Goal: Information Seeking & Learning: Learn about a topic

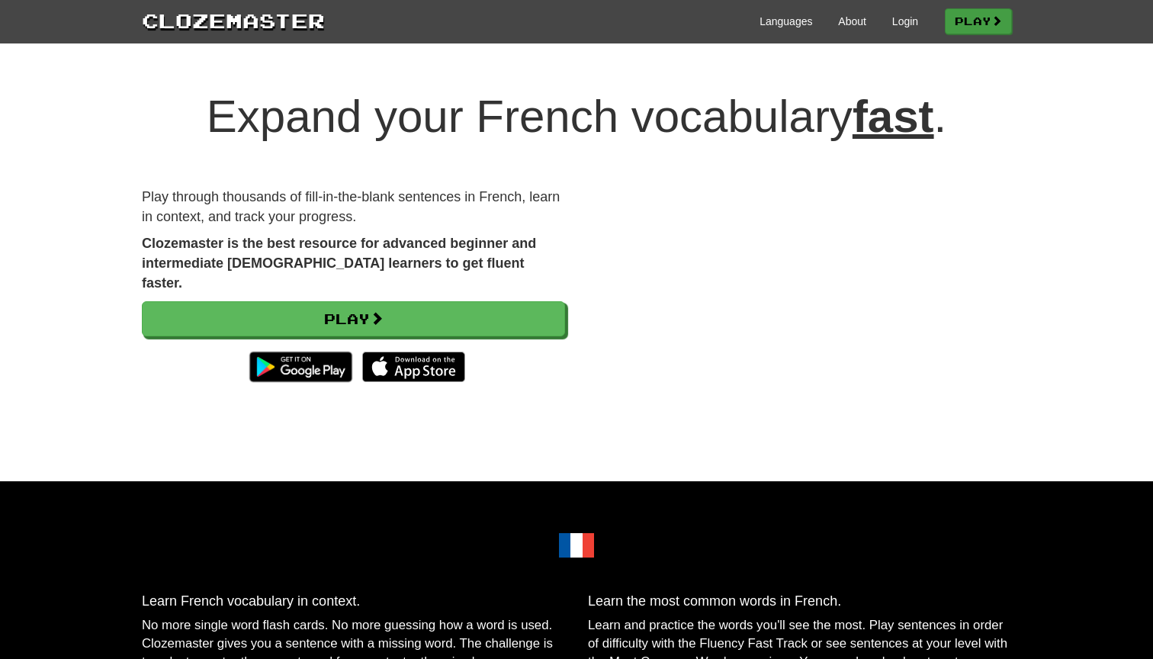
click at [973, 15] on link "Play" at bounding box center [978, 21] width 67 height 26
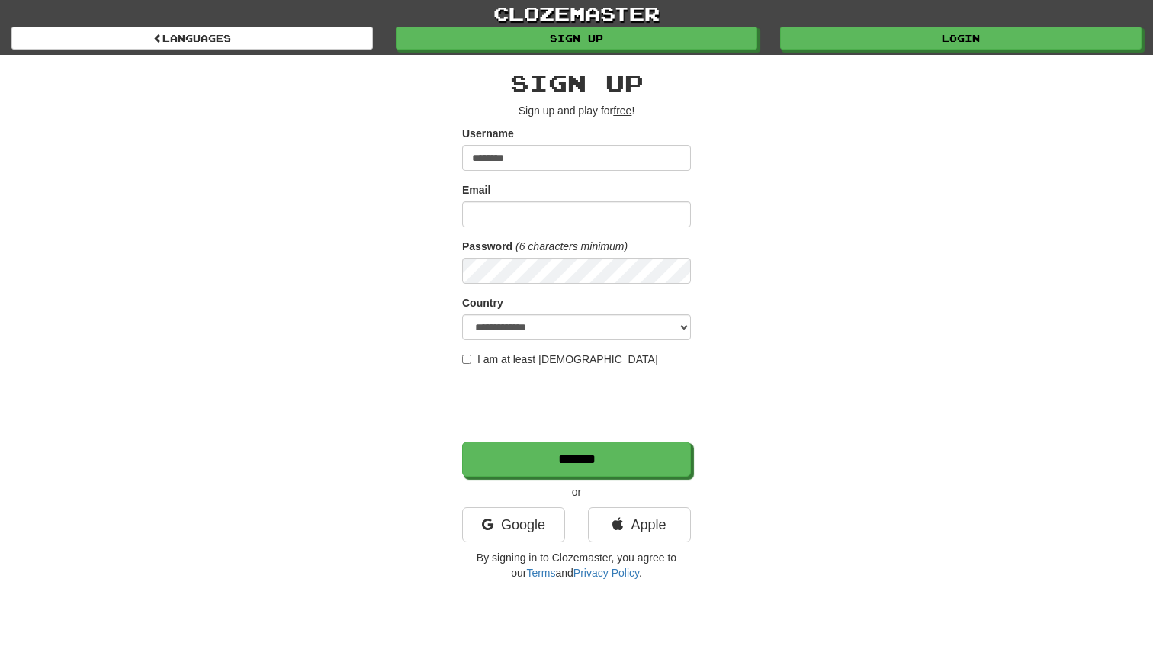
type input "********"
type input "**********"
select select "**"
click at [512, 466] on input "*******" at bounding box center [577, 459] width 229 height 35
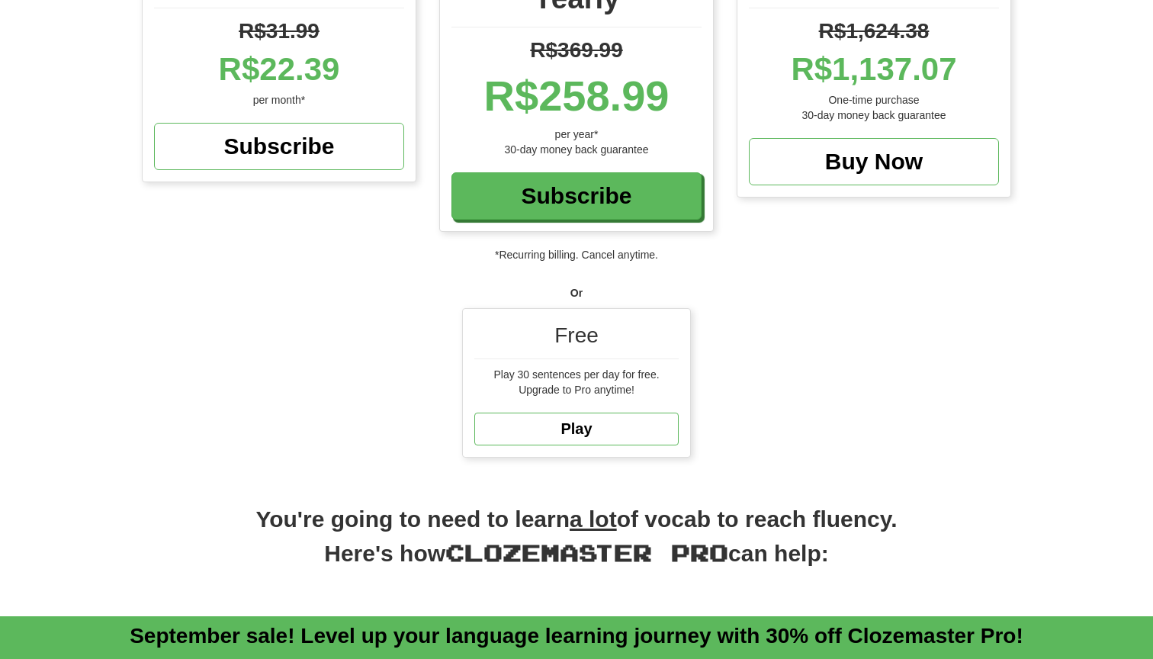
scroll to position [267, 0]
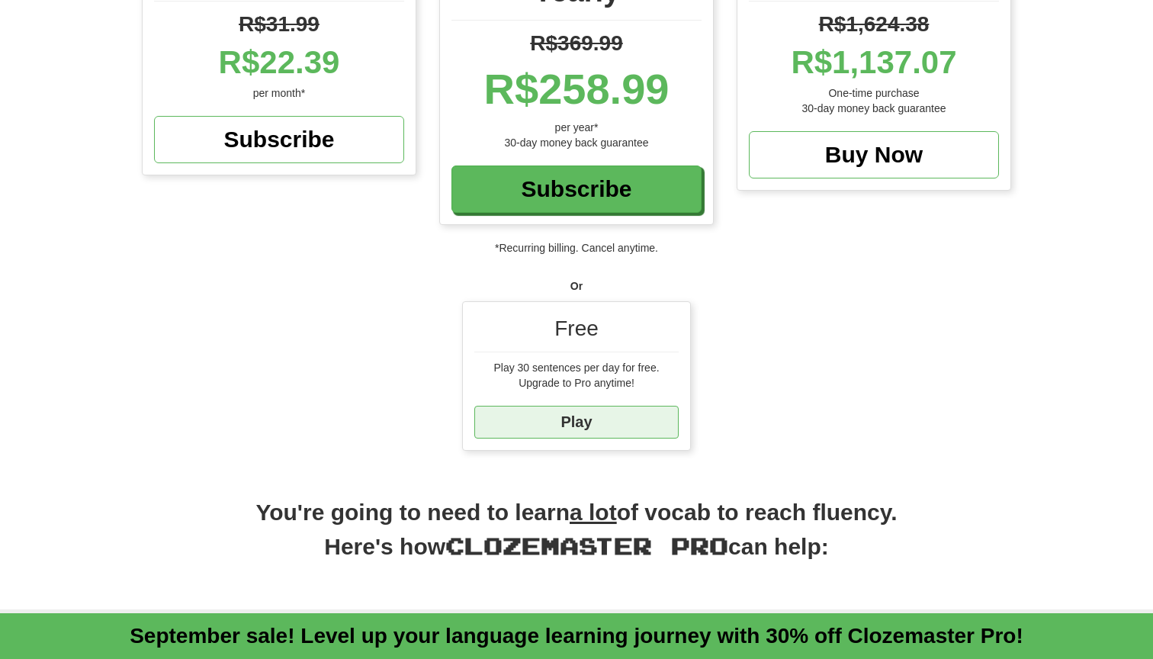
click at [615, 422] on link "Play" at bounding box center [576, 422] width 204 height 33
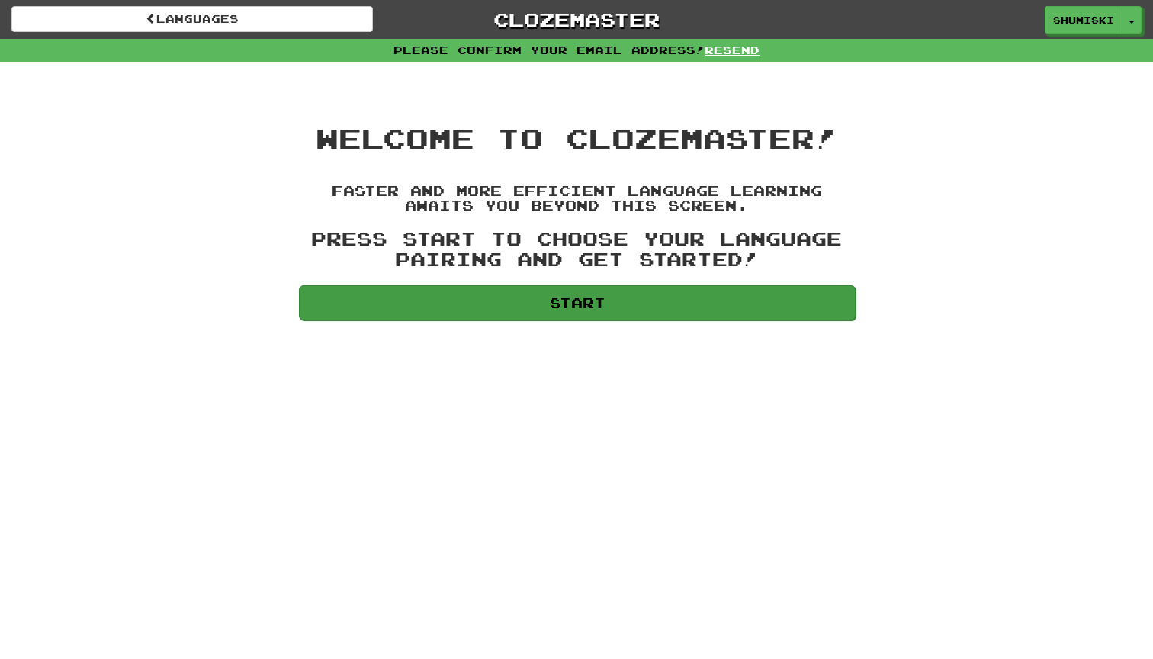
click at [612, 307] on link "Start" at bounding box center [577, 302] width 557 height 35
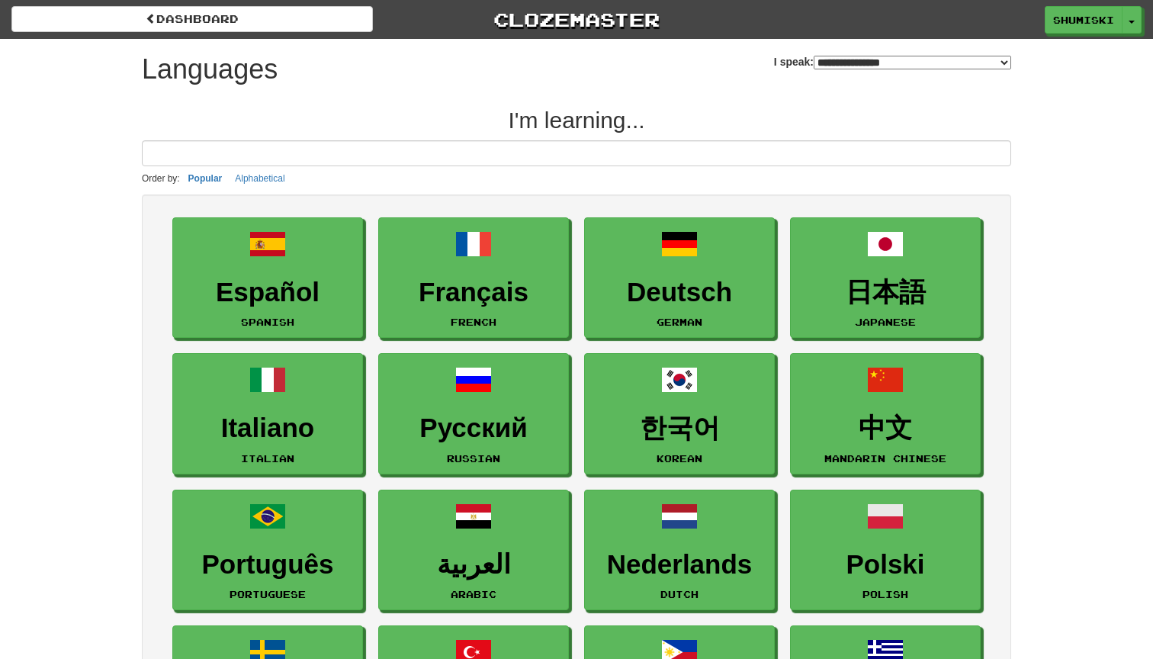
select select "*******"
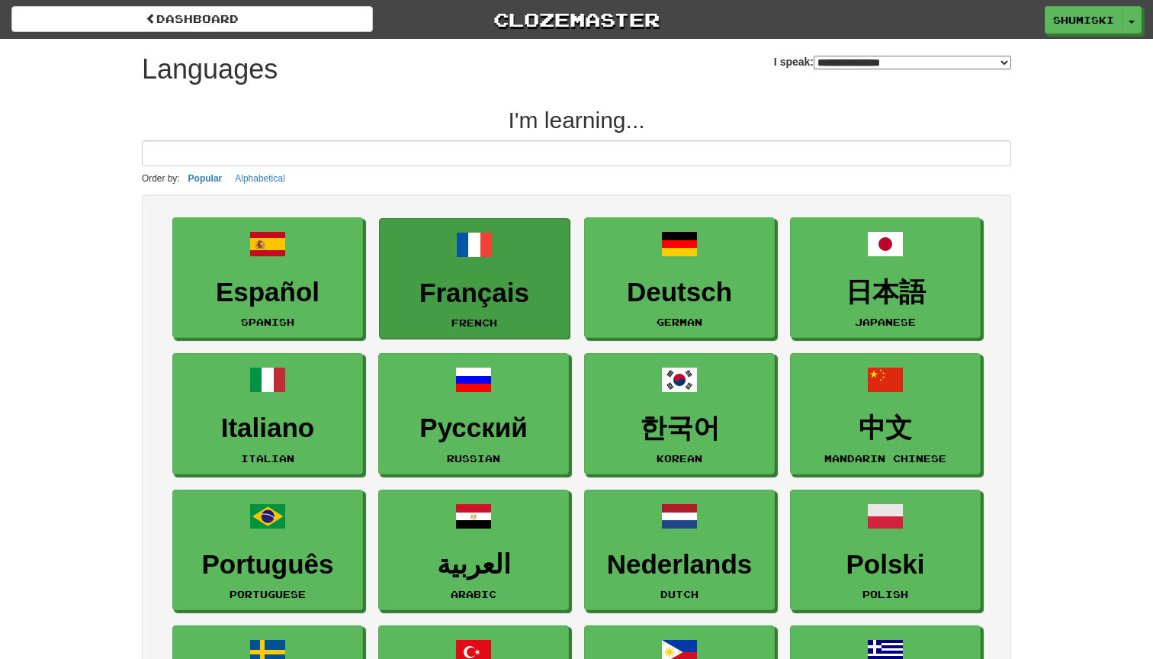
click at [523, 286] on h3 "Français" at bounding box center [474, 293] width 174 height 30
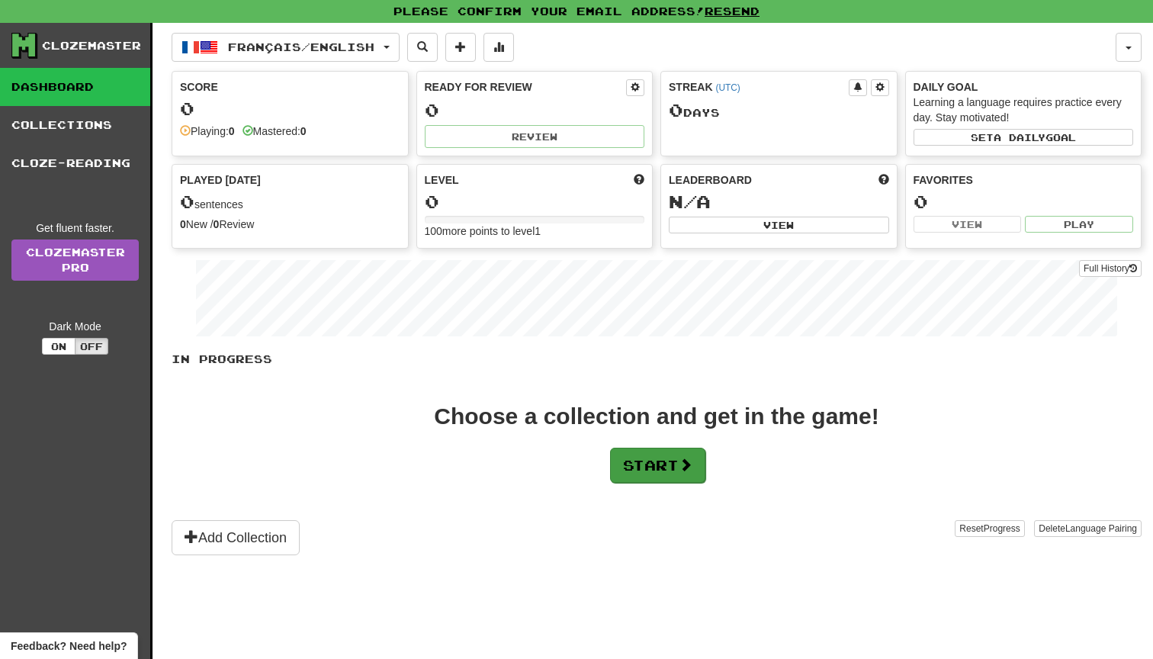
click at [637, 453] on button "Start" at bounding box center [657, 465] width 95 height 35
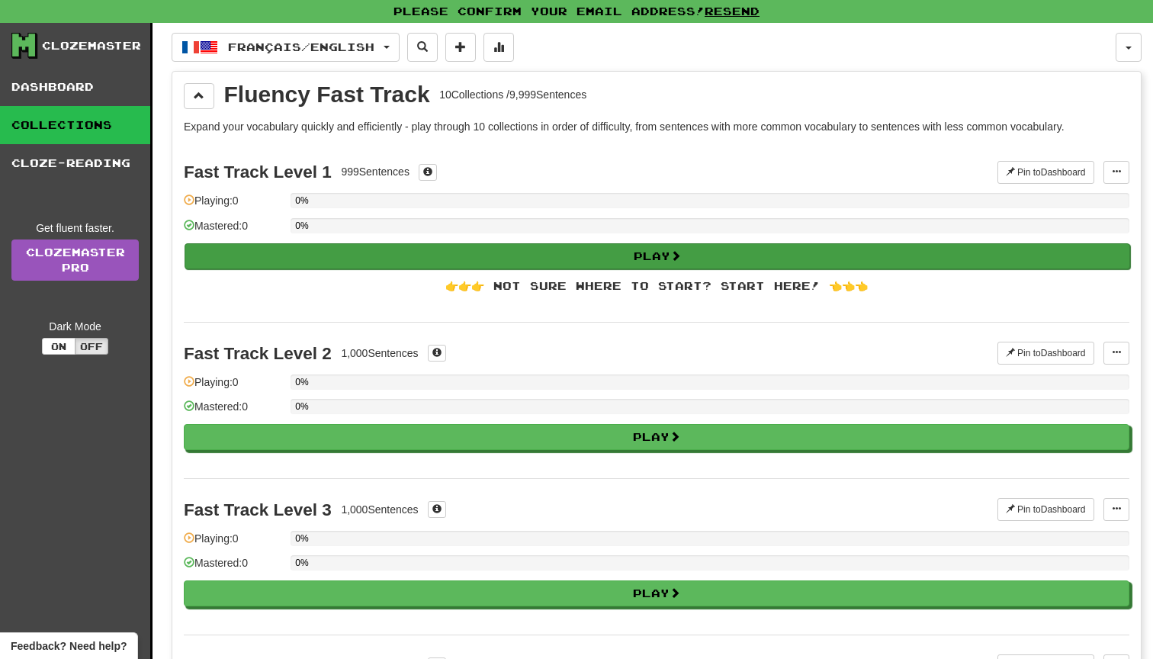
click at [573, 258] on button "Play" at bounding box center [658, 256] width 946 height 26
select select "**"
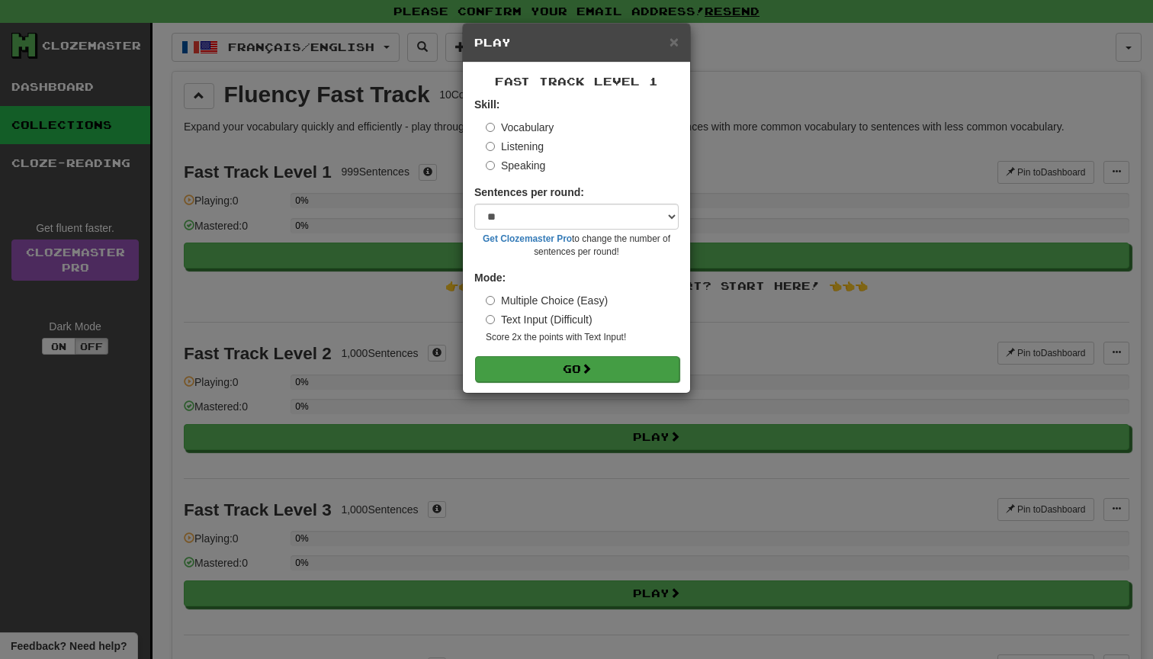
click at [568, 359] on button "Go" at bounding box center [577, 369] width 204 height 26
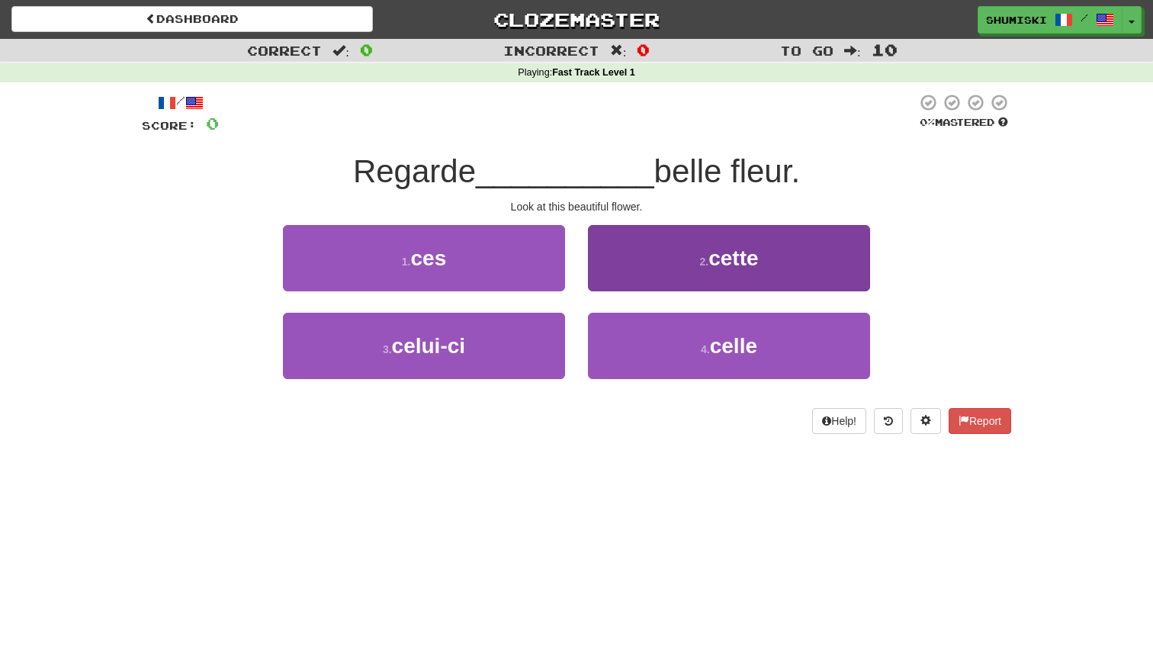
click at [626, 270] on button "2 . cette" at bounding box center [729, 258] width 282 height 66
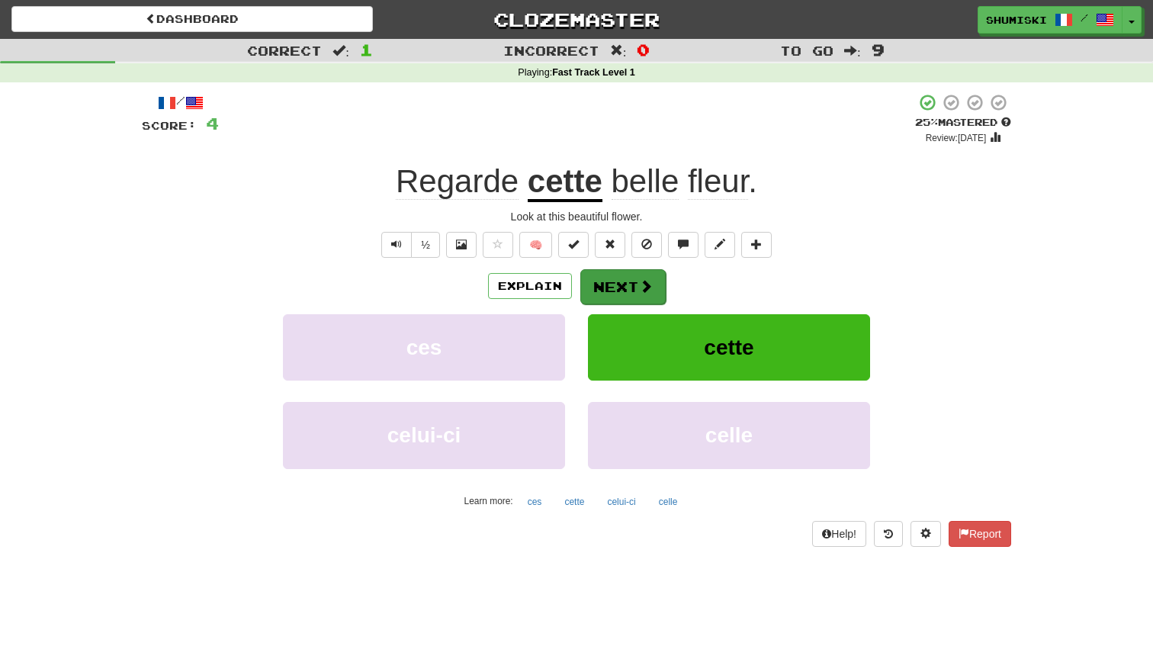
click at [626, 284] on button "Next" at bounding box center [622, 286] width 85 height 35
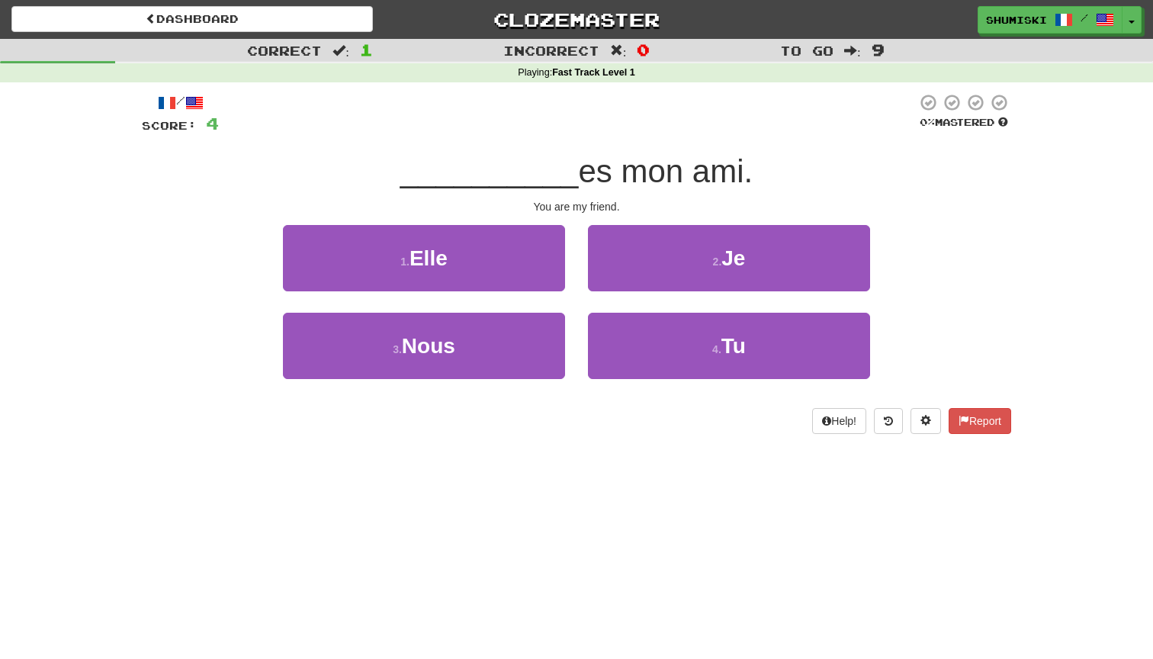
click at [768, 152] on div "__________ es mon ami." at bounding box center [576, 172] width 869 height 42
click at [675, 132] on div at bounding box center [568, 114] width 698 height 42
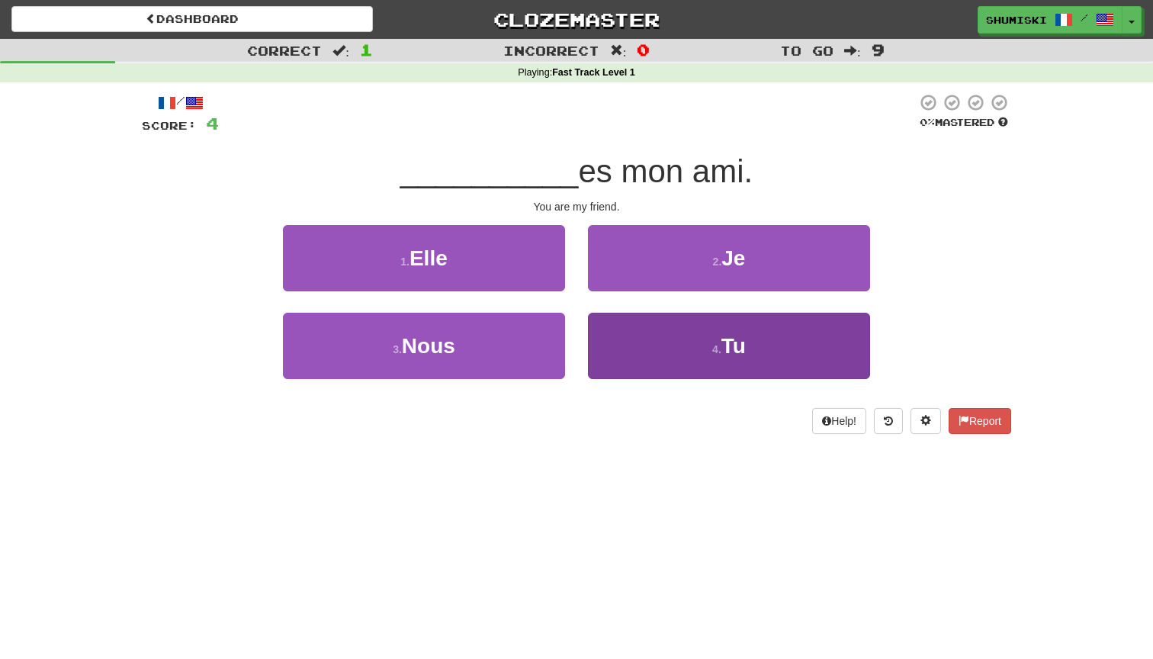
click at [733, 341] on span "Tu" at bounding box center [733, 346] width 24 height 24
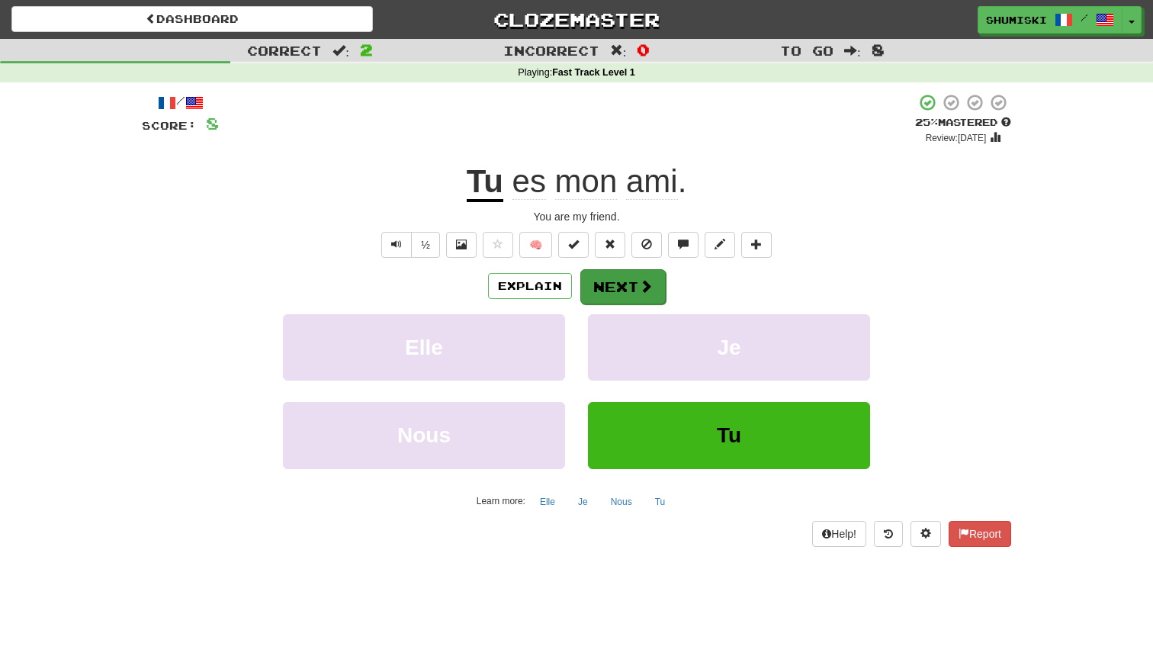
click at [641, 290] on span at bounding box center [646, 286] width 14 height 14
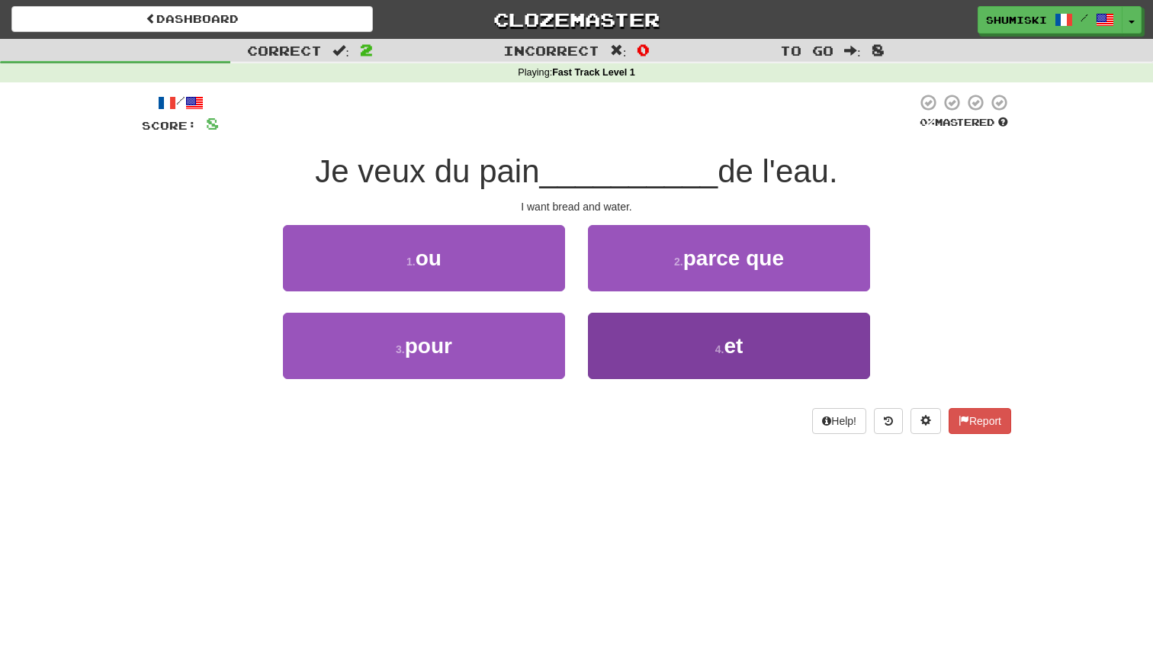
click at [663, 369] on button "4 . et" at bounding box center [729, 346] width 282 height 66
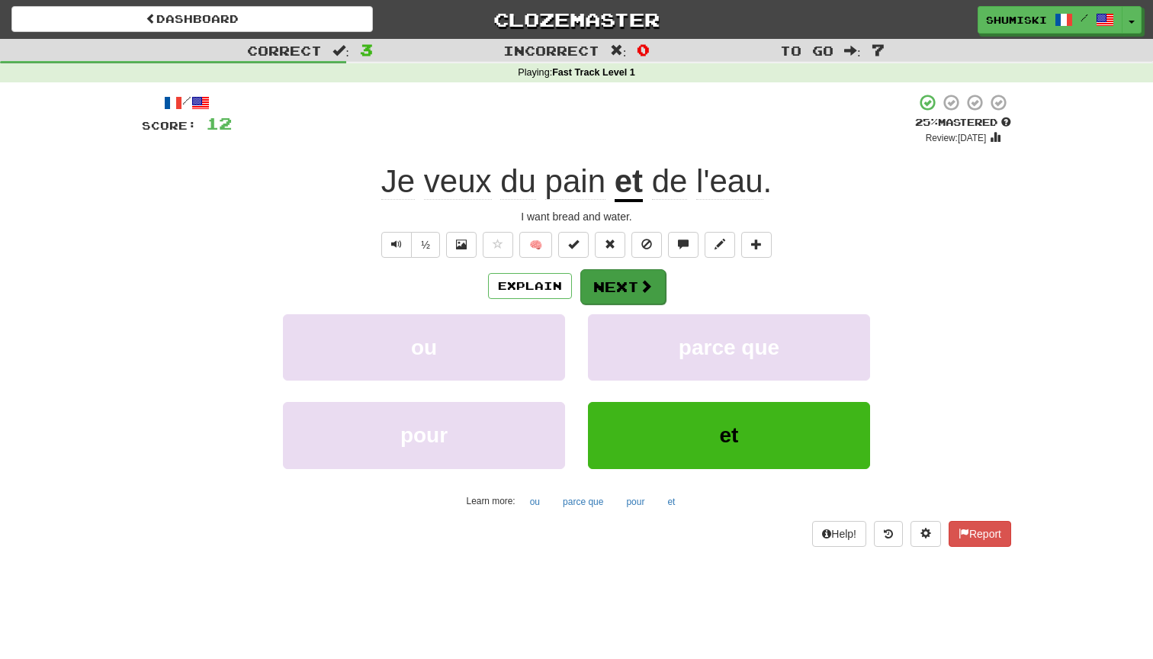
click at [633, 288] on button "Next" at bounding box center [622, 286] width 85 height 35
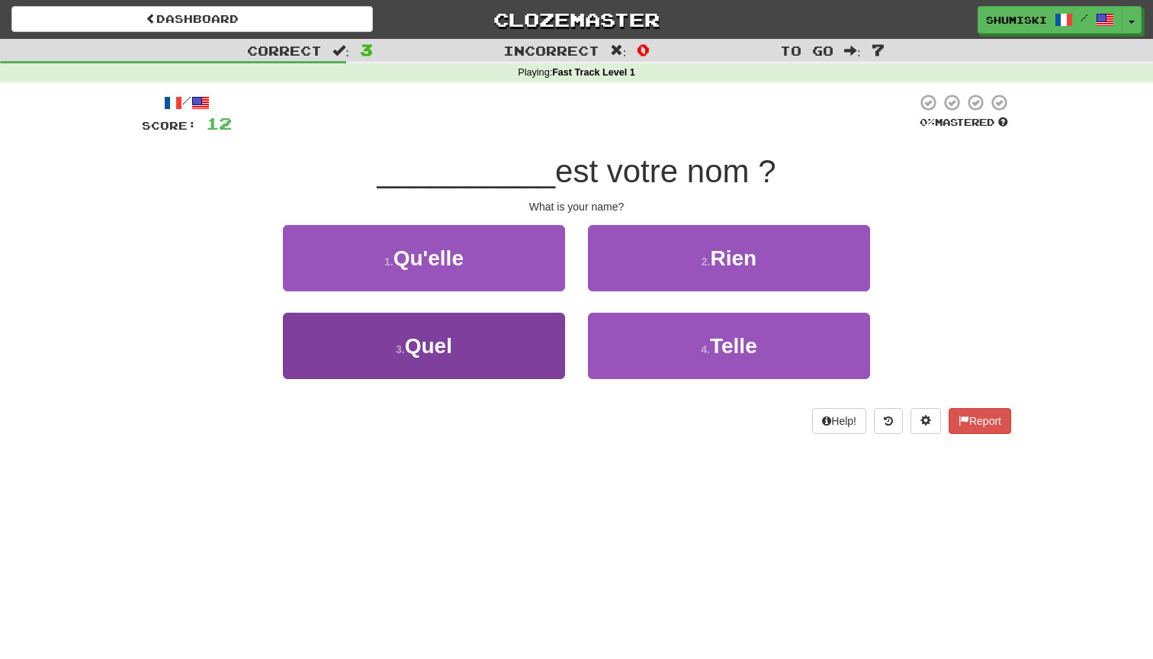
click at [532, 350] on button "3 . Quel" at bounding box center [424, 346] width 282 height 66
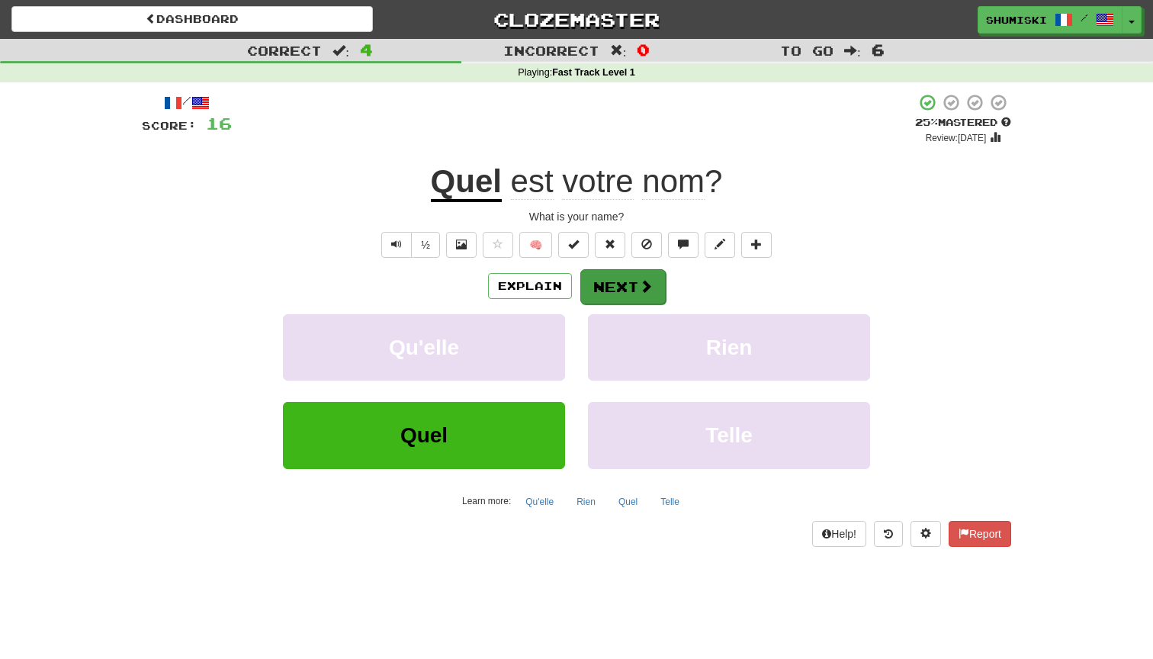
click at [631, 283] on button "Next" at bounding box center [622, 286] width 85 height 35
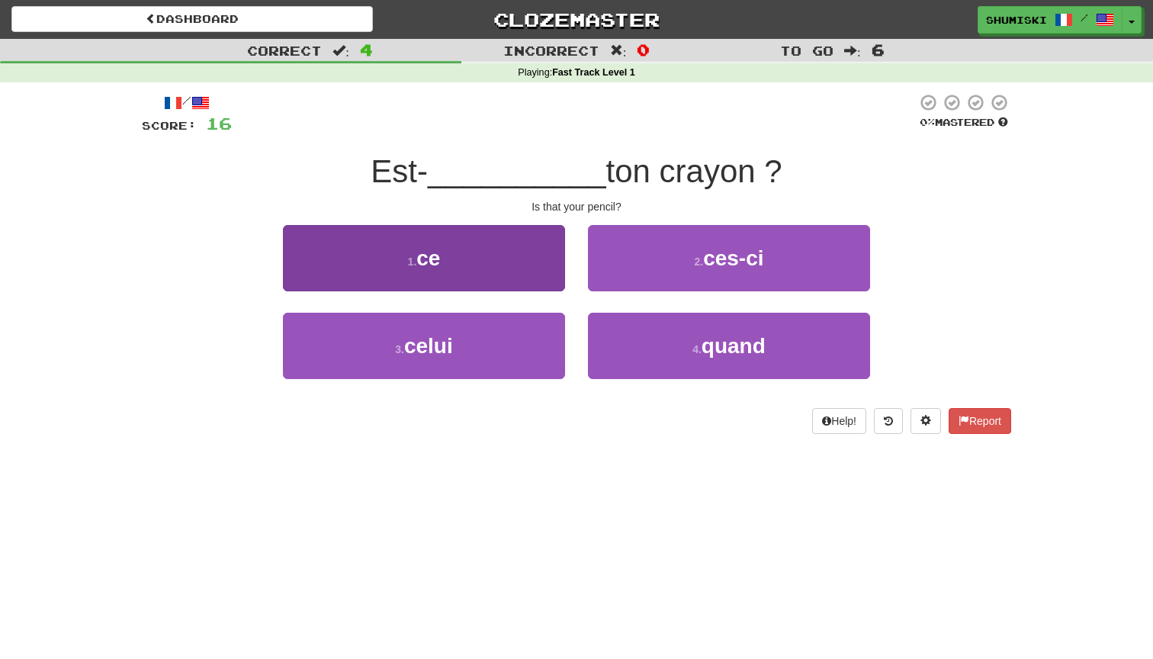
click at [529, 258] on button "1 . ce" at bounding box center [424, 258] width 282 height 66
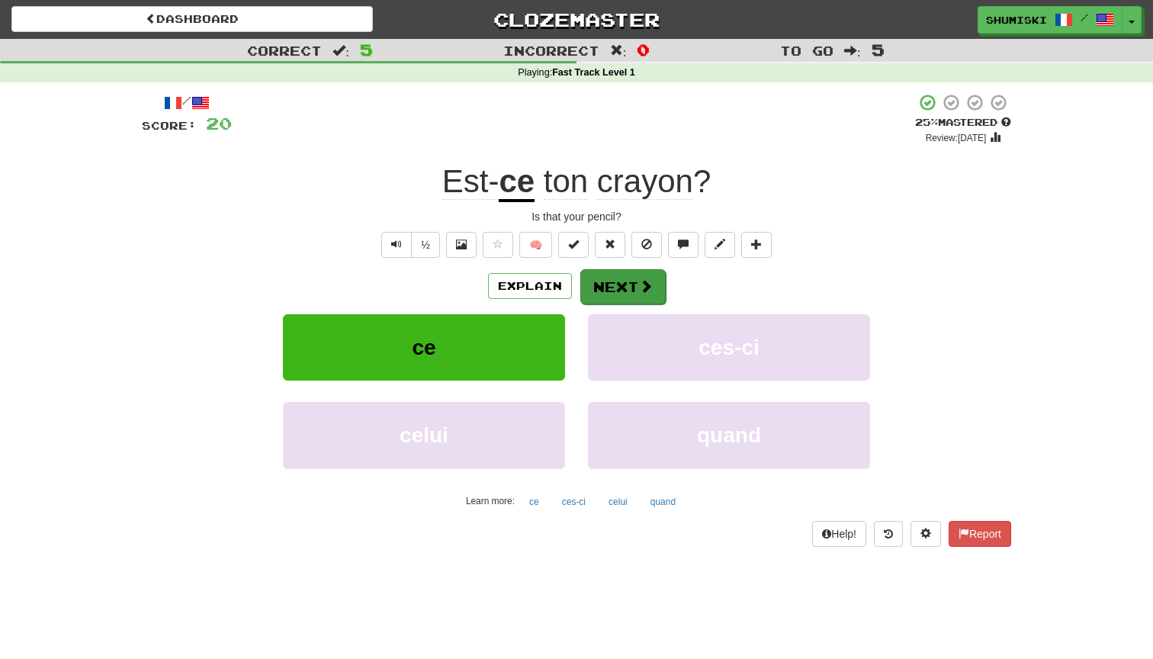
click at [630, 294] on button "Next" at bounding box center [622, 286] width 85 height 35
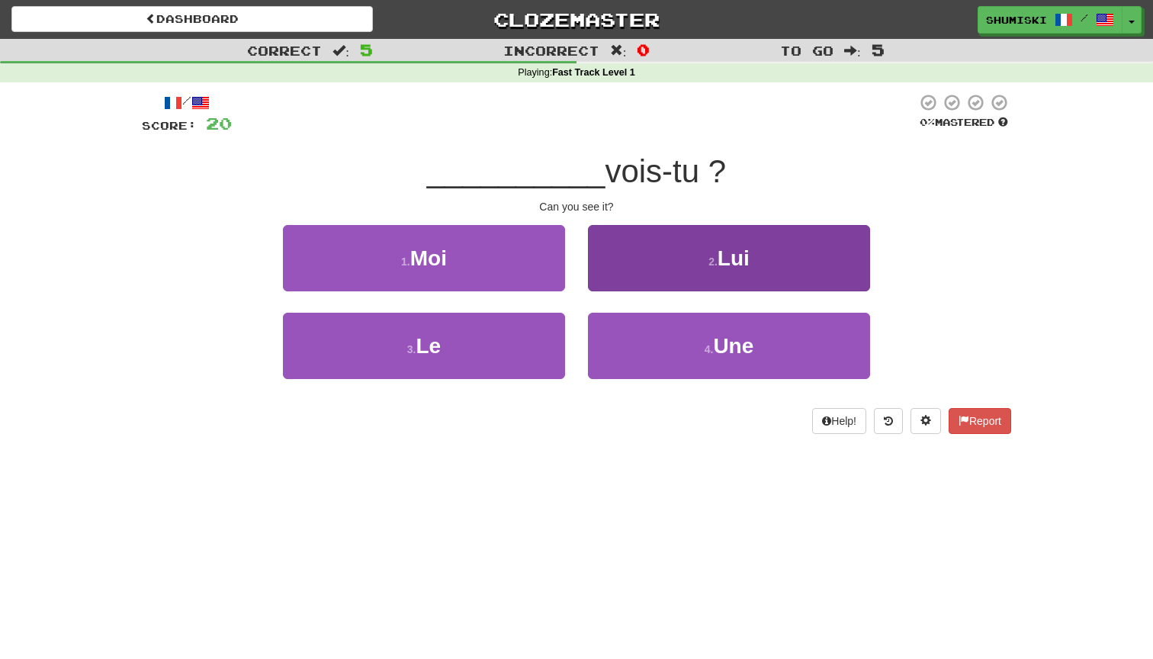
click at [638, 244] on button "2 . Lui" at bounding box center [729, 258] width 282 height 66
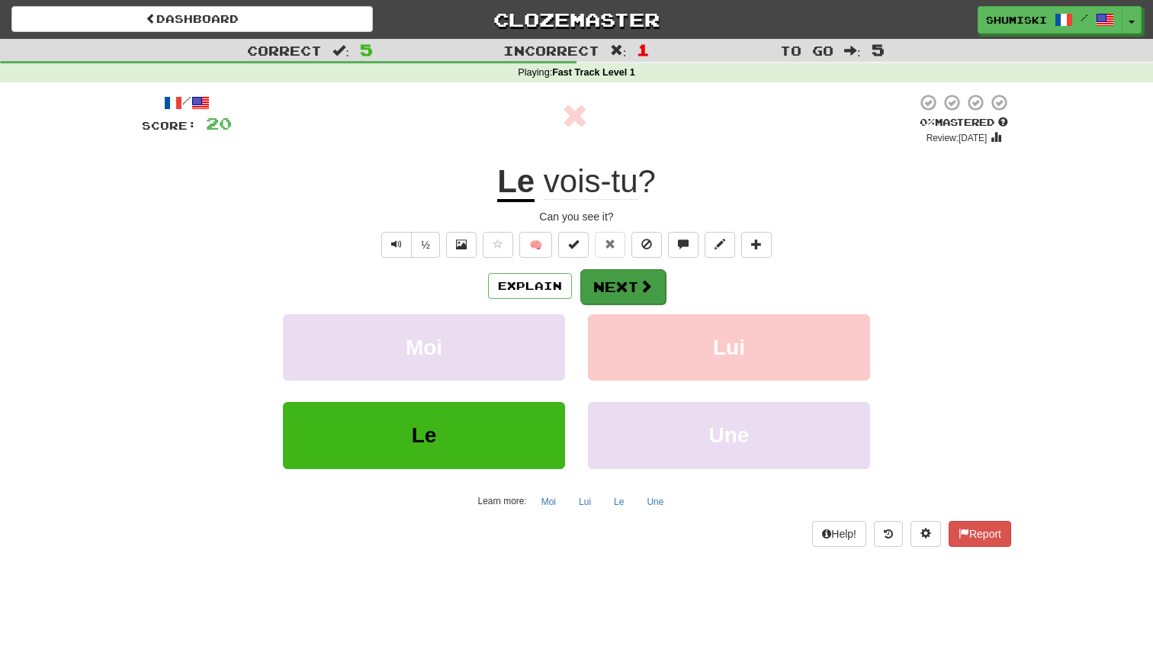
click at [620, 291] on button "Next" at bounding box center [622, 286] width 85 height 35
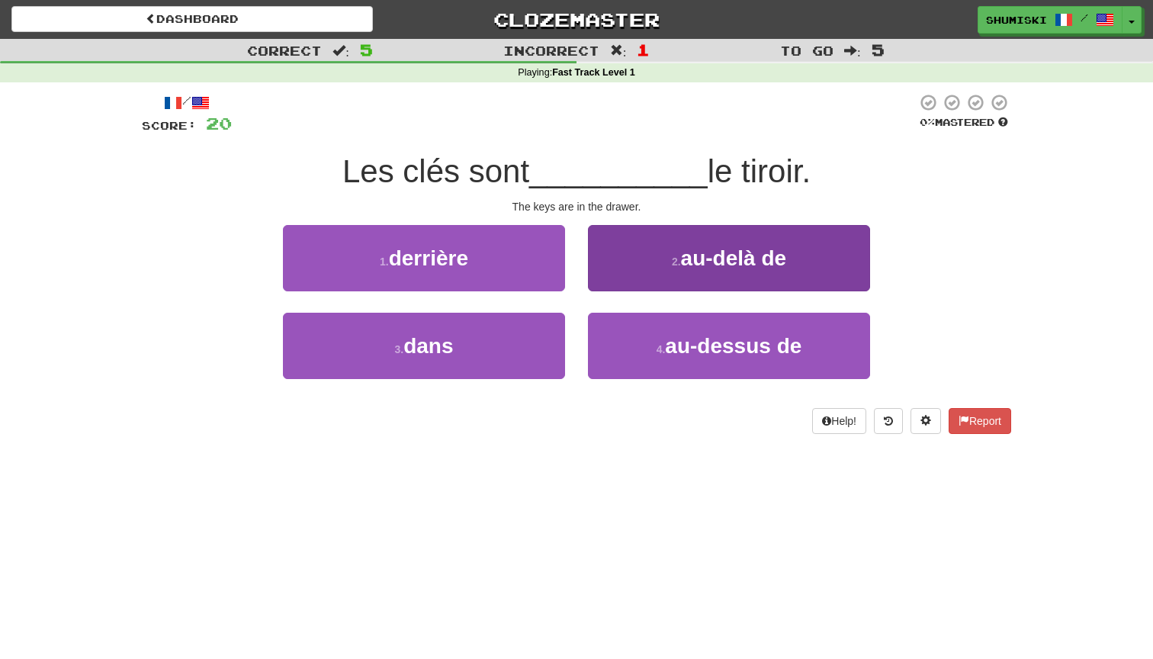
click at [683, 258] on span "au-delà de" at bounding box center [733, 258] width 105 height 24
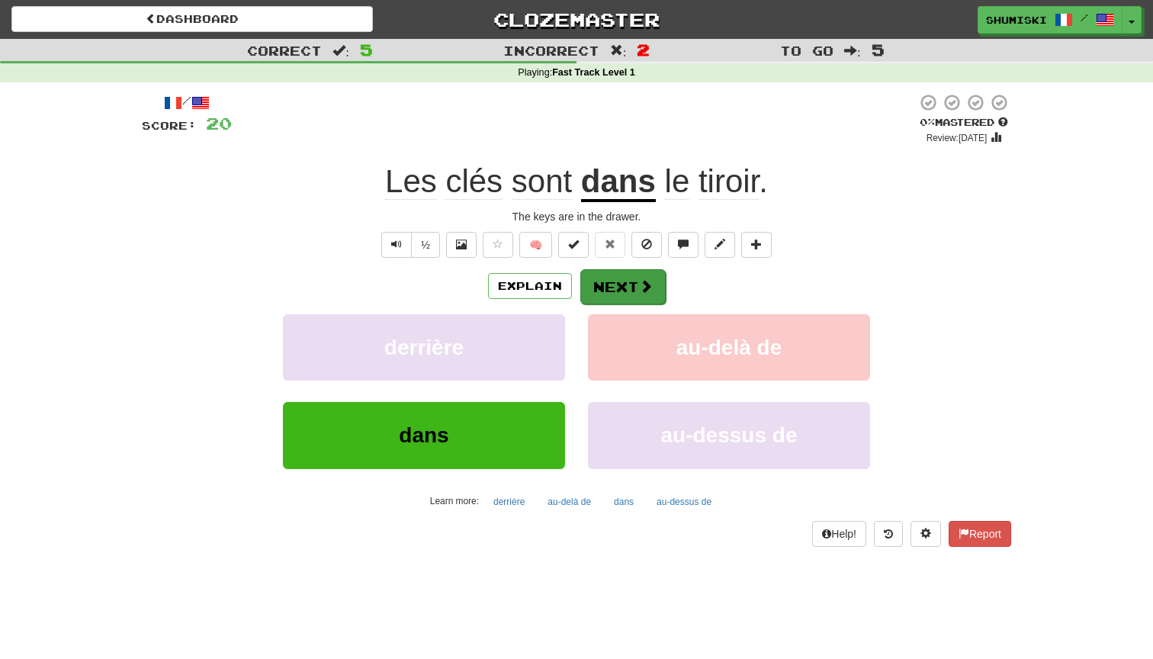
click at [622, 288] on button "Next" at bounding box center [622, 286] width 85 height 35
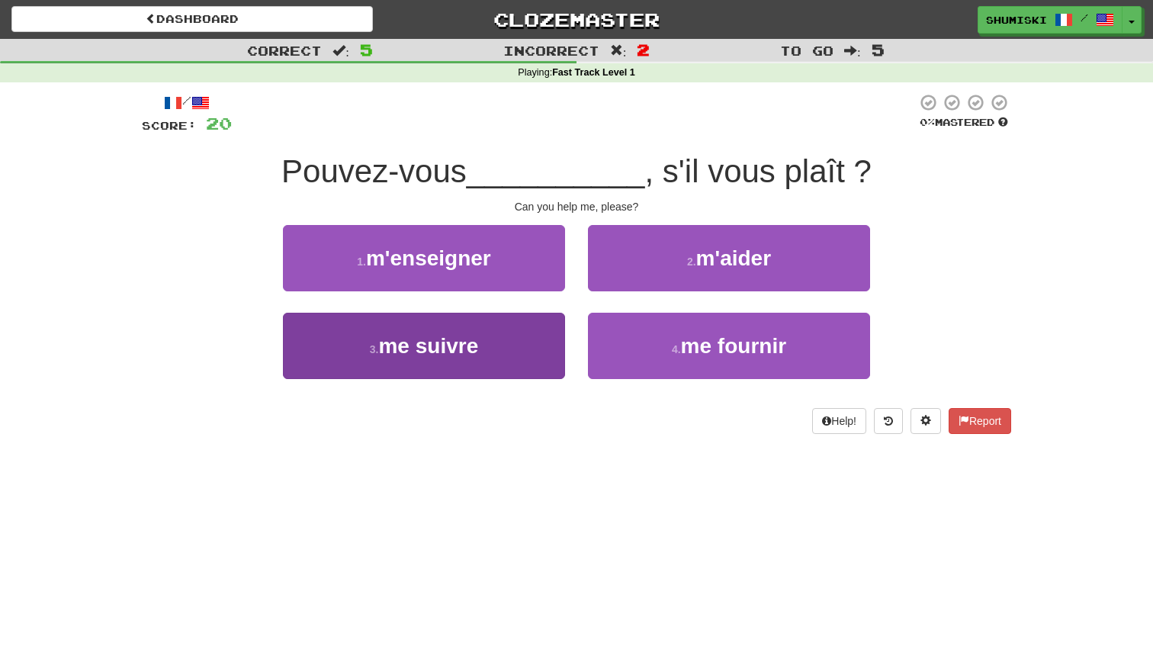
click at [455, 352] on span "me suivre" at bounding box center [428, 346] width 100 height 24
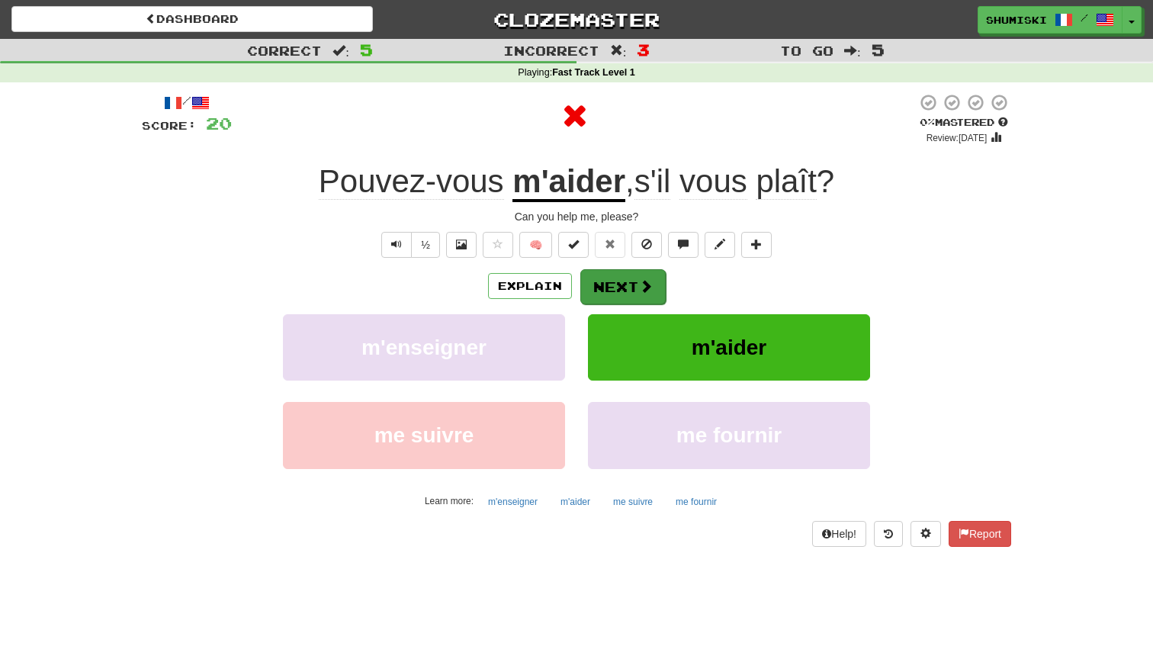
click at [631, 291] on button "Next" at bounding box center [622, 286] width 85 height 35
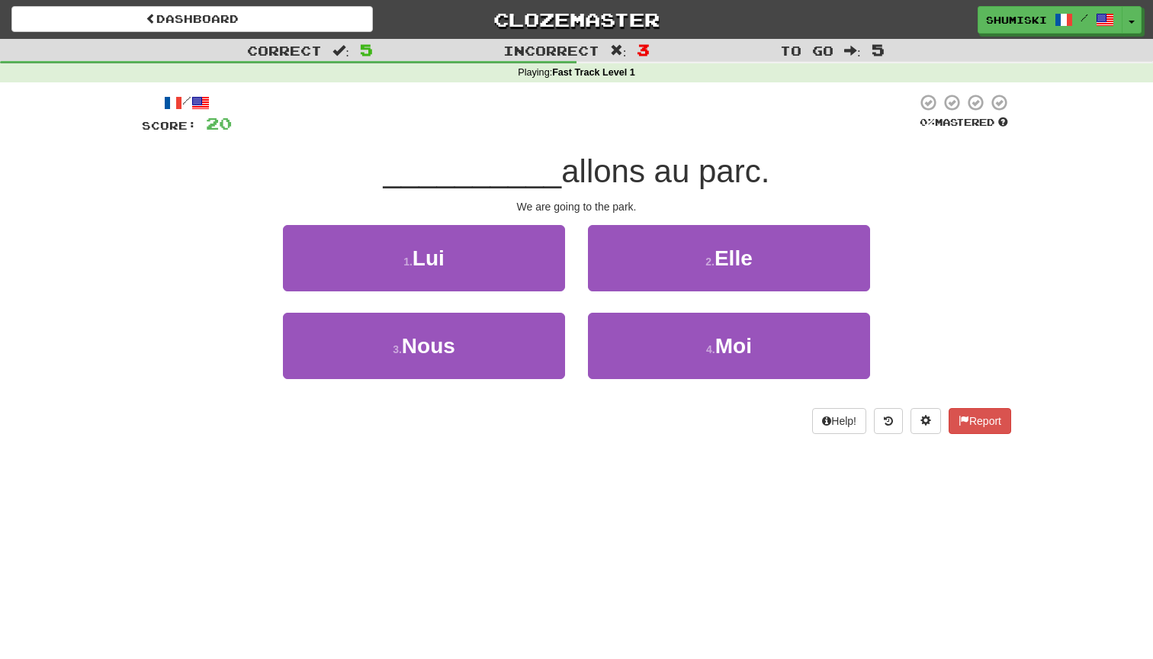
click at [643, 177] on span "allons au parc." at bounding box center [665, 171] width 208 height 36
